Goal: Check status

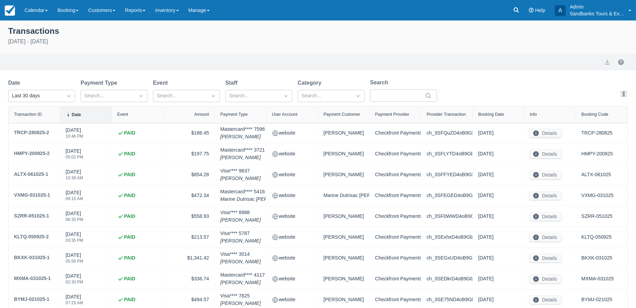
select select "10"
click at [515, 10] on icon at bounding box center [516, 9] width 7 height 7
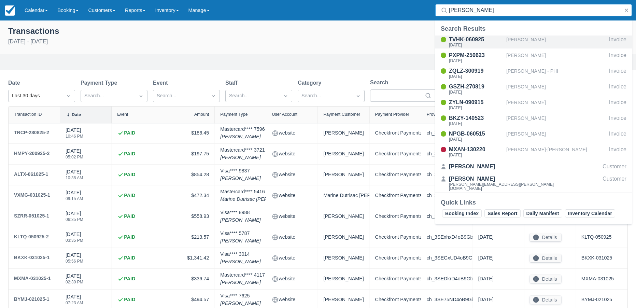
type input "paula"
click at [468, 38] on div "TVHK-060925" at bounding box center [476, 40] width 55 height 8
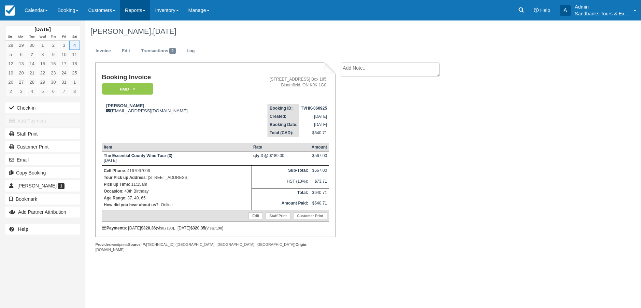
click at [147, 9] on link "Reports" at bounding box center [135, 10] width 30 height 20
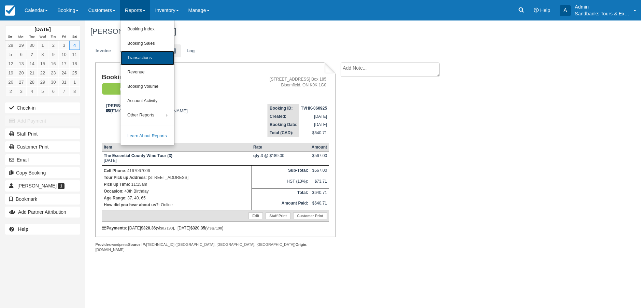
click at [139, 57] on link "Transactions" at bounding box center [148, 58] width 54 height 14
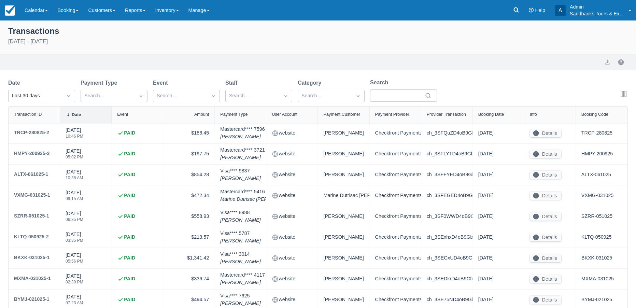
select select "10"
